Goal: Communication & Community: Answer question/provide support

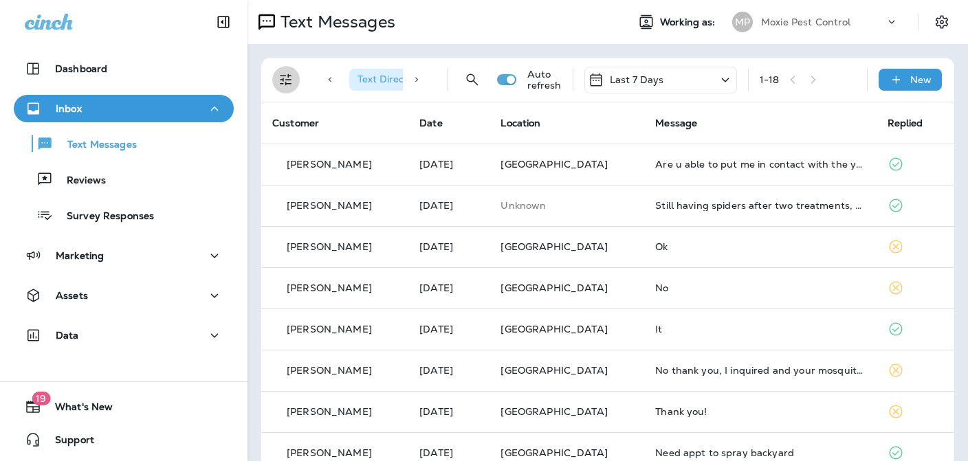
click at [293, 83] on icon "Filters" at bounding box center [286, 79] width 16 height 16
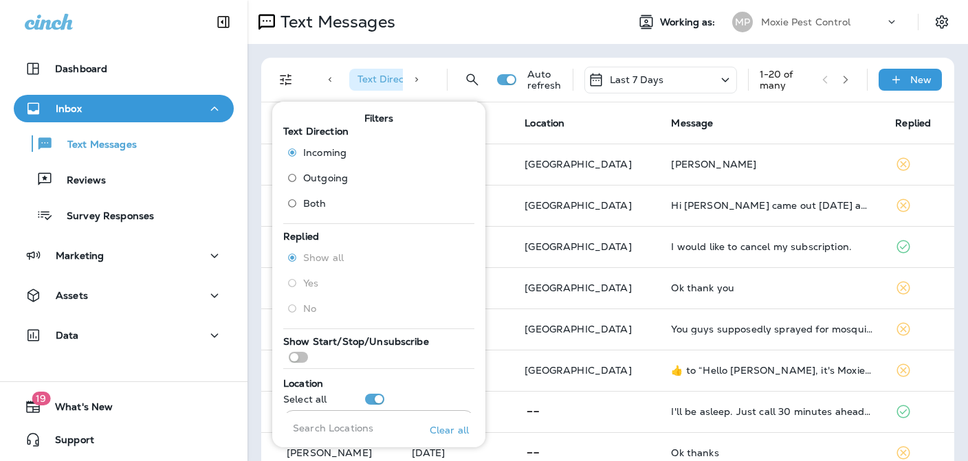
click at [382, 78] on span "Text Direction : Incoming" at bounding box center [411, 79] width 109 height 12
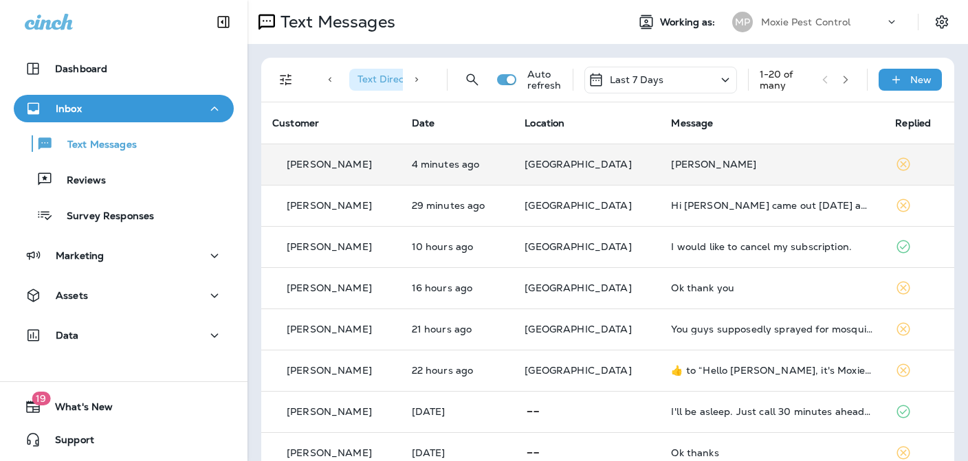
click at [671, 162] on div "[PERSON_NAME]" at bounding box center [772, 164] width 202 height 11
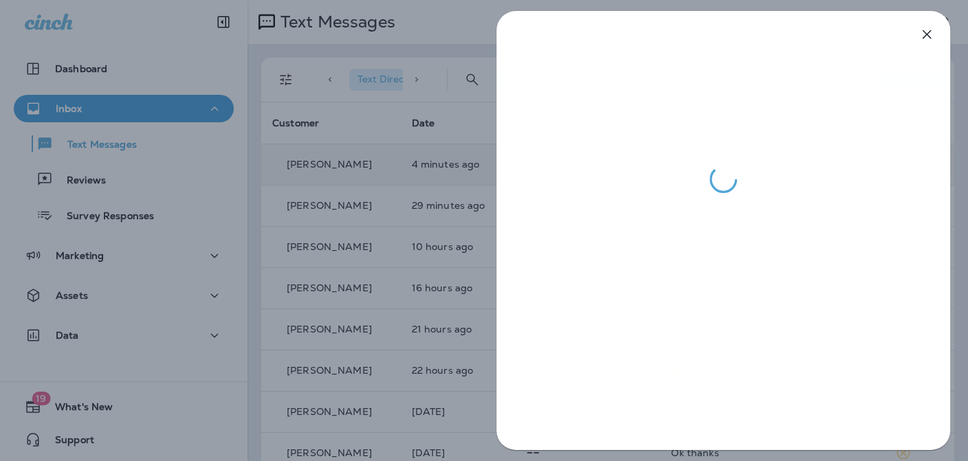
click at [454, 293] on div at bounding box center [484, 230] width 968 height 461
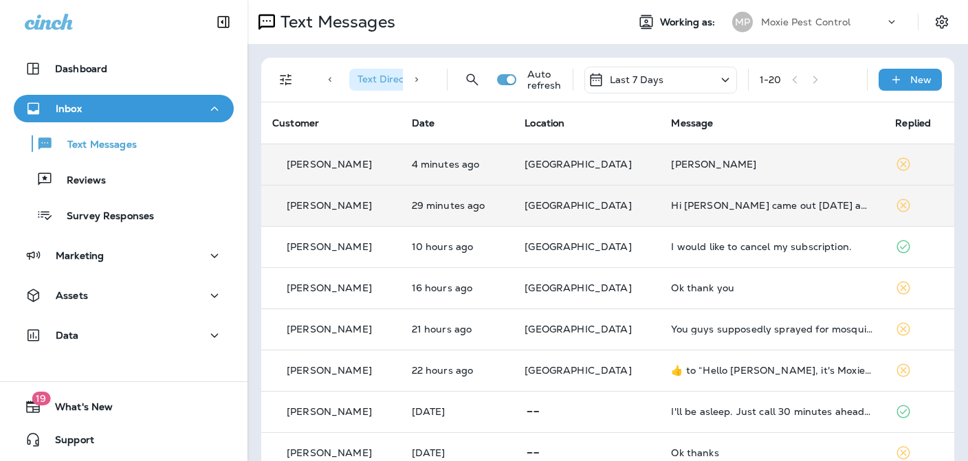
click at [705, 213] on td "Hi [PERSON_NAME] came out [DATE] and sprayed but 30min later it down poured rai…" at bounding box center [772, 205] width 224 height 41
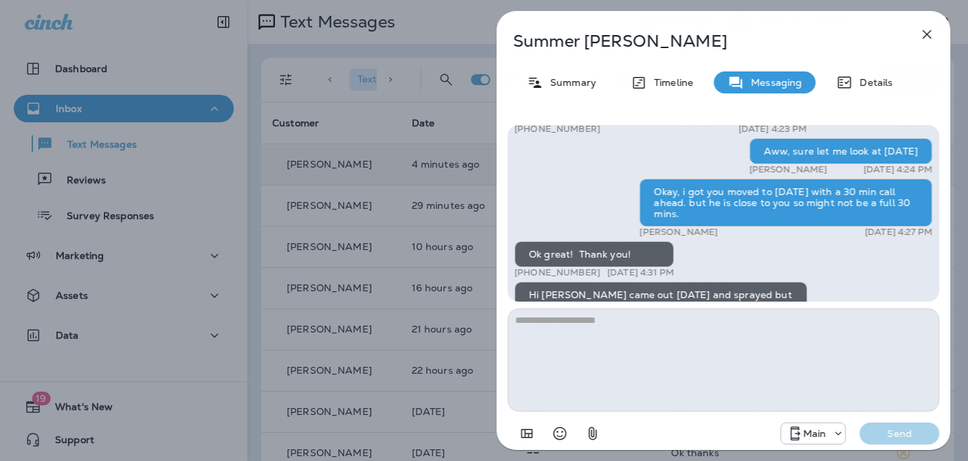
click at [416, 269] on div "[PERSON_NAME] Summary Timeline Messaging Details Hi, Summer , this is [PERSON_N…" at bounding box center [484, 230] width 968 height 461
